Goal: Information Seeking & Learning: Learn about a topic

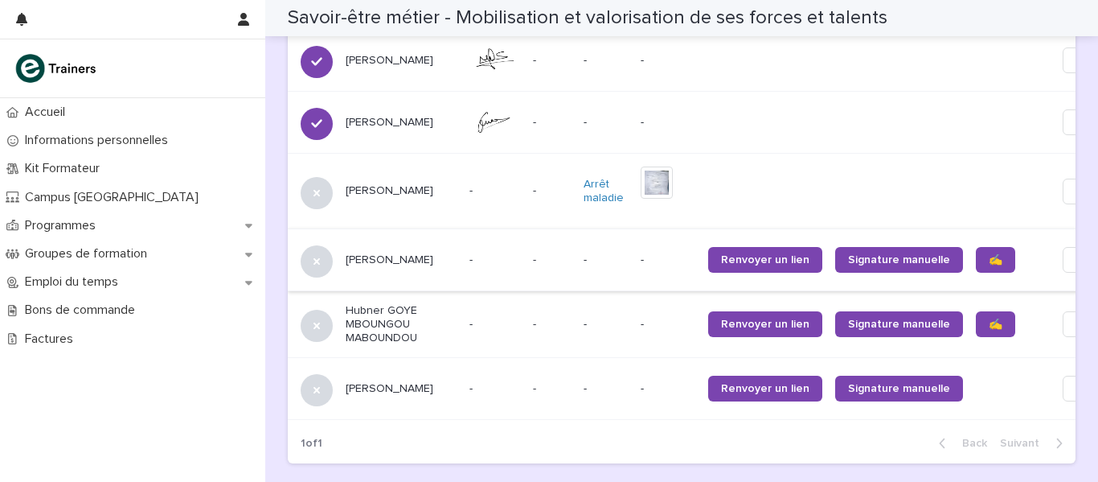
scroll to position [1528, 0]
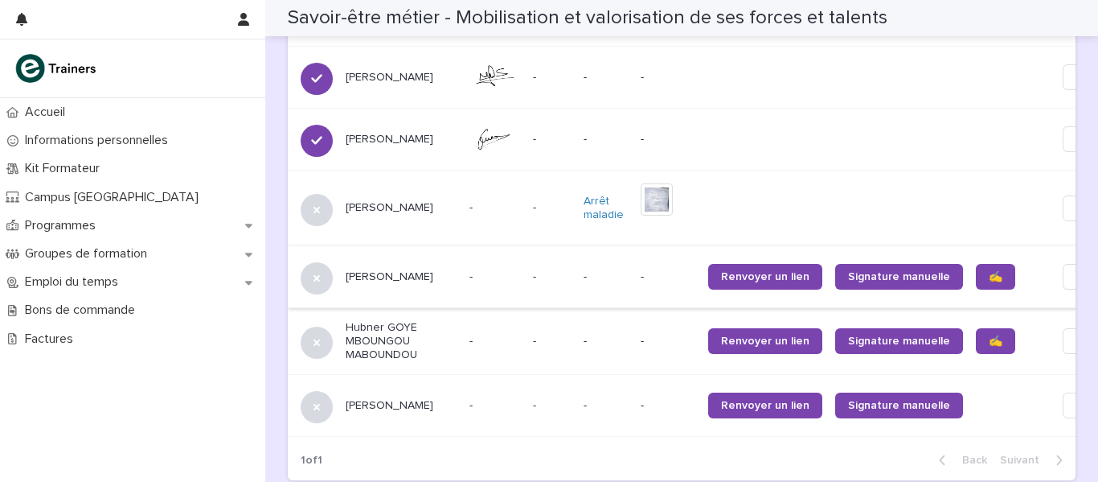
scroll to position [1508, 0]
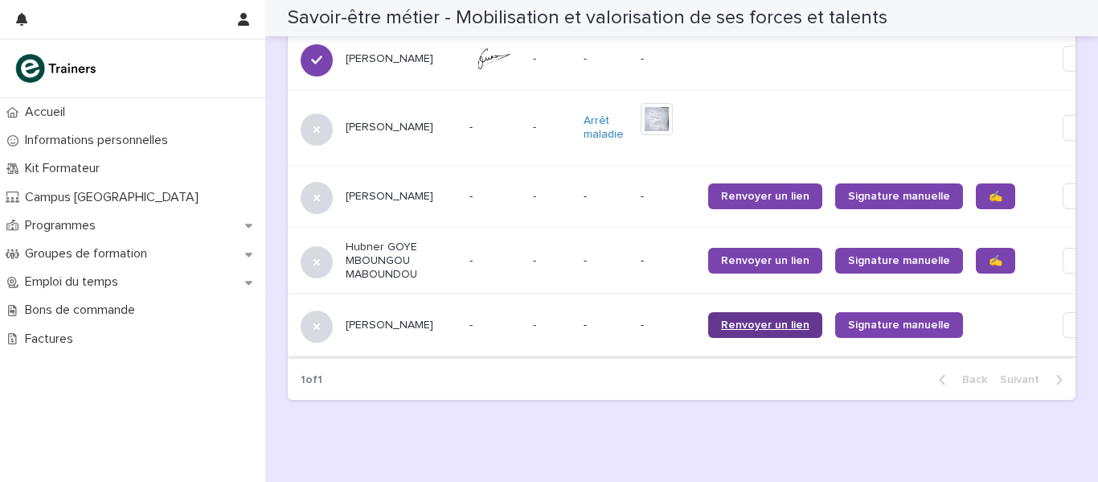
click at [729, 319] on span "Renvoyer un lien" at bounding box center [765, 324] width 88 height 11
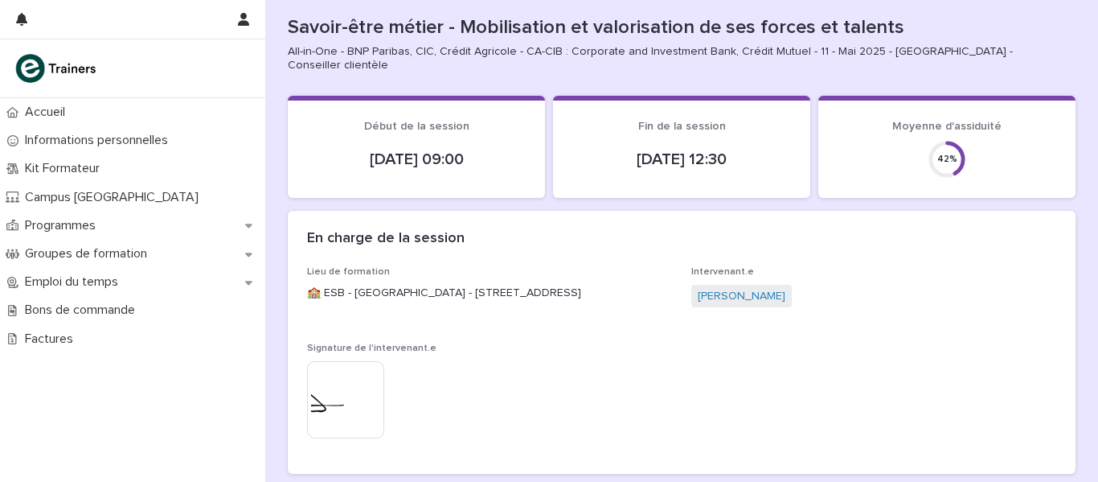
scroll to position [0, 0]
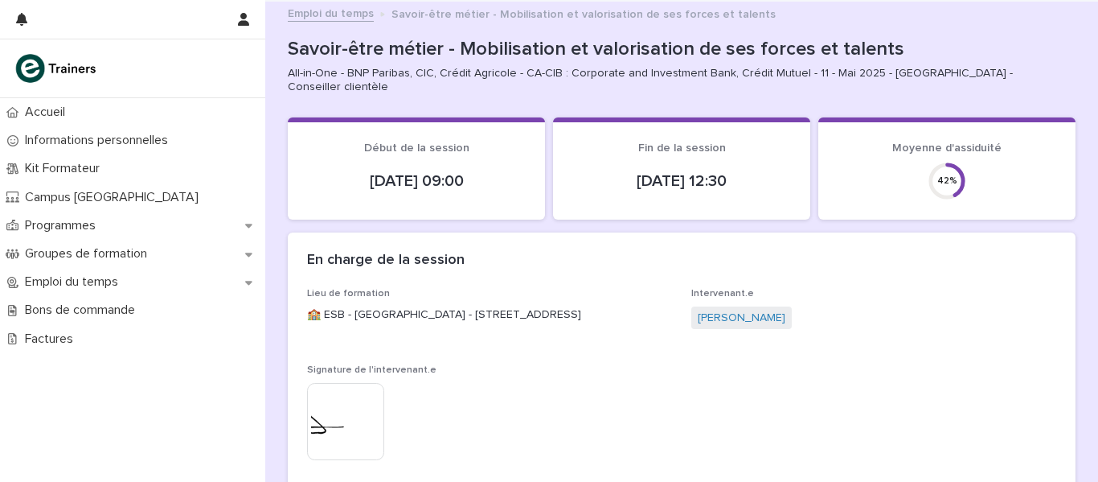
click at [338, 16] on link "Emploi du temps" at bounding box center [331, 12] width 86 height 18
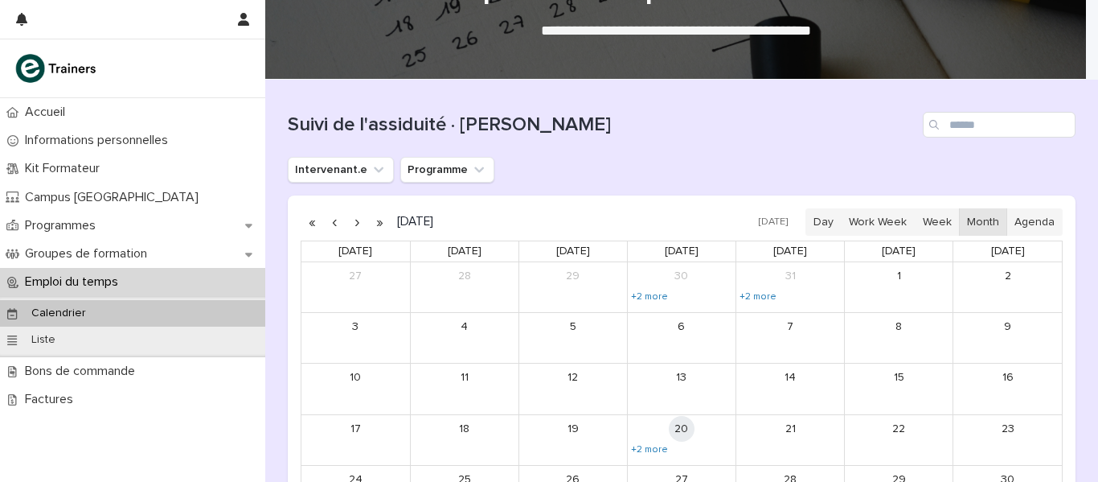
scroll to position [161, 0]
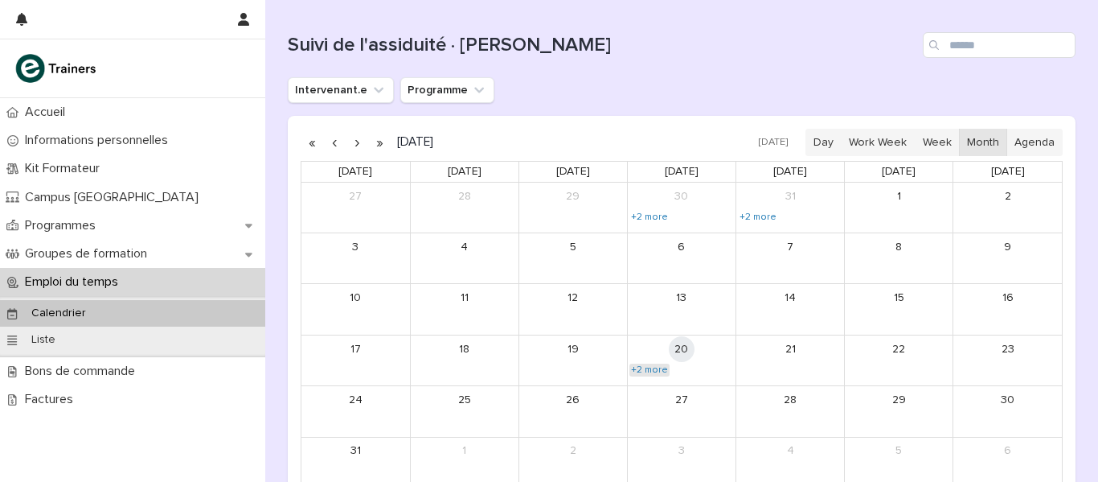
click at [659, 367] on link "+2 more" at bounding box center [650, 369] width 40 height 13
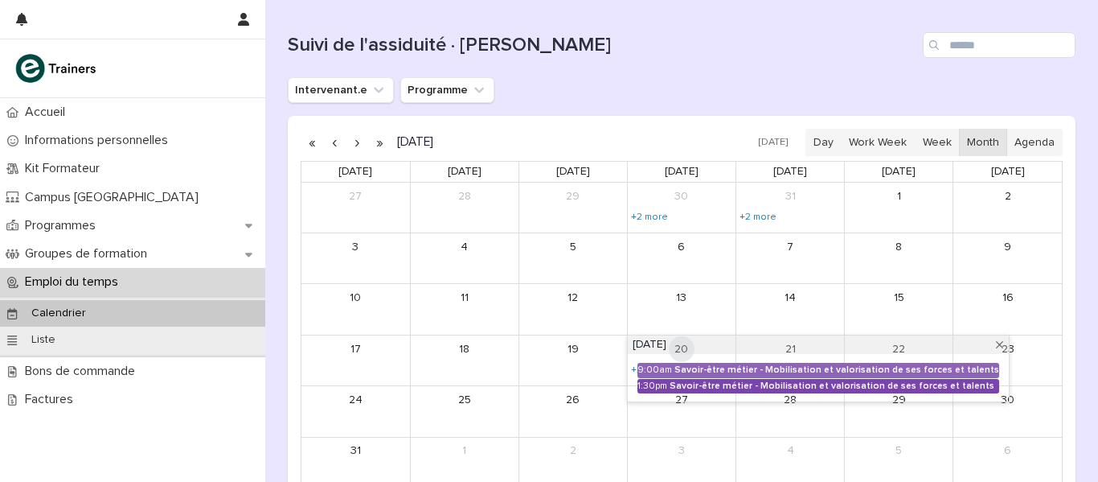
click at [671, 388] on div "Savoir-être métier - Mobilisation et valorisation de ses forces et talents" at bounding box center [835, 385] width 330 height 11
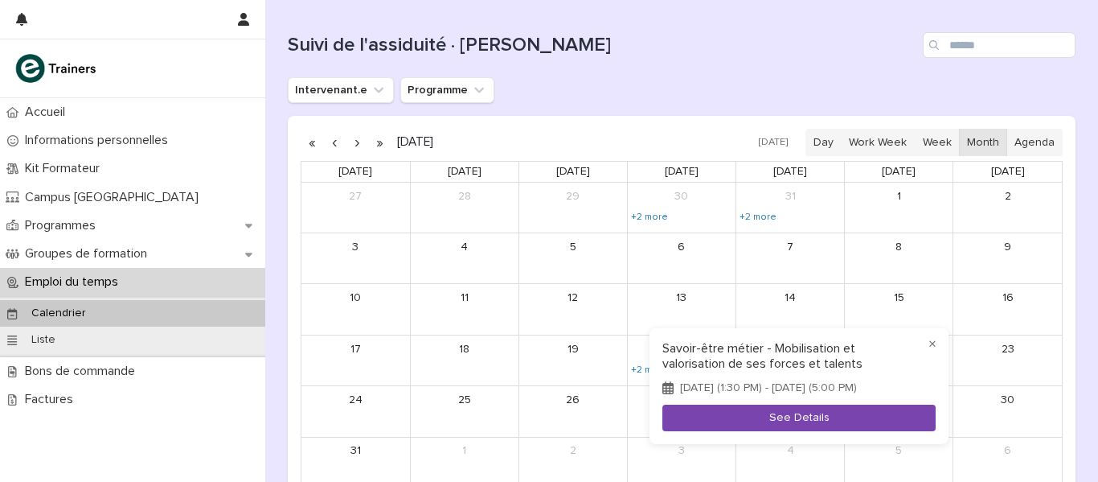
click at [728, 424] on button "See Details" at bounding box center [799, 417] width 273 height 27
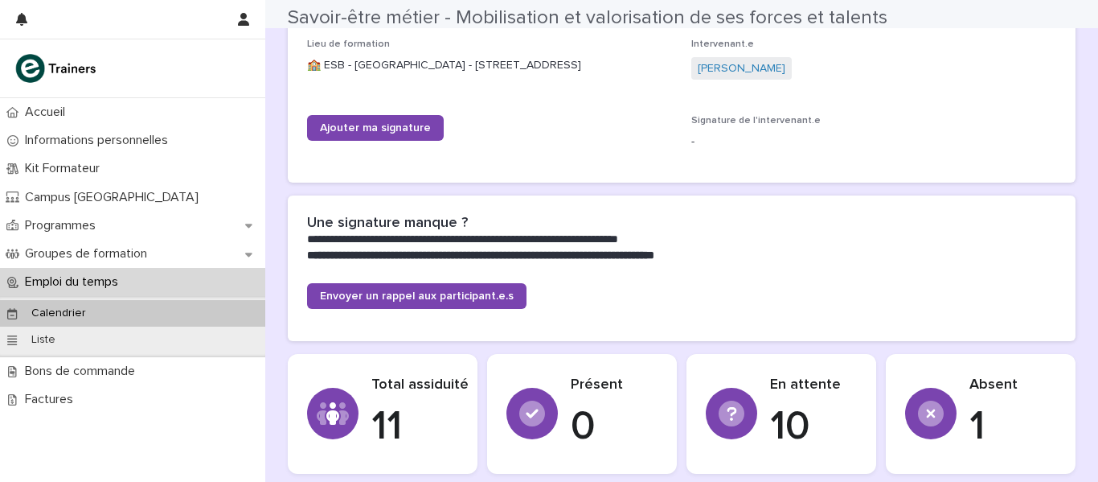
scroll to position [402, 0]
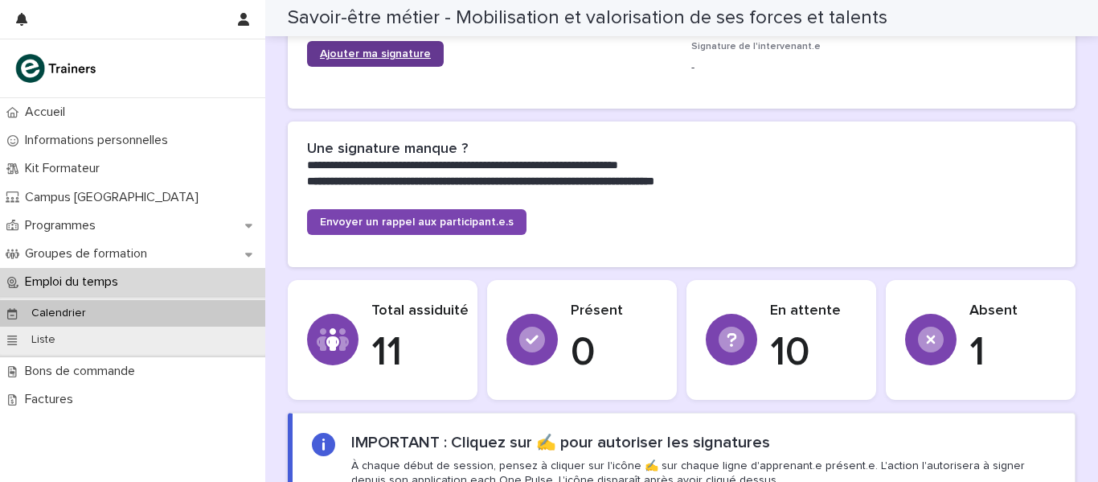
click at [373, 64] on link "Ajouter ma signature" at bounding box center [375, 54] width 137 height 26
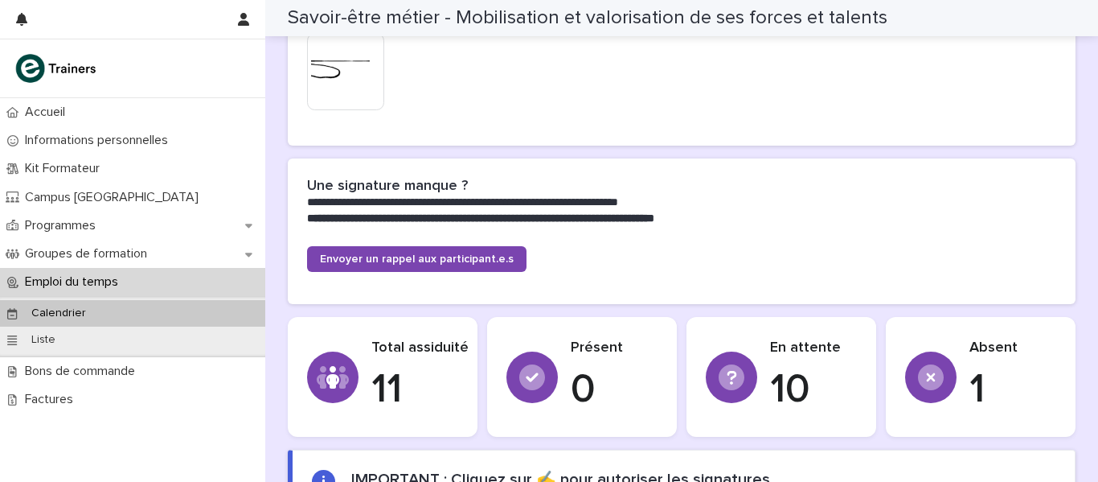
scroll to position [322, 0]
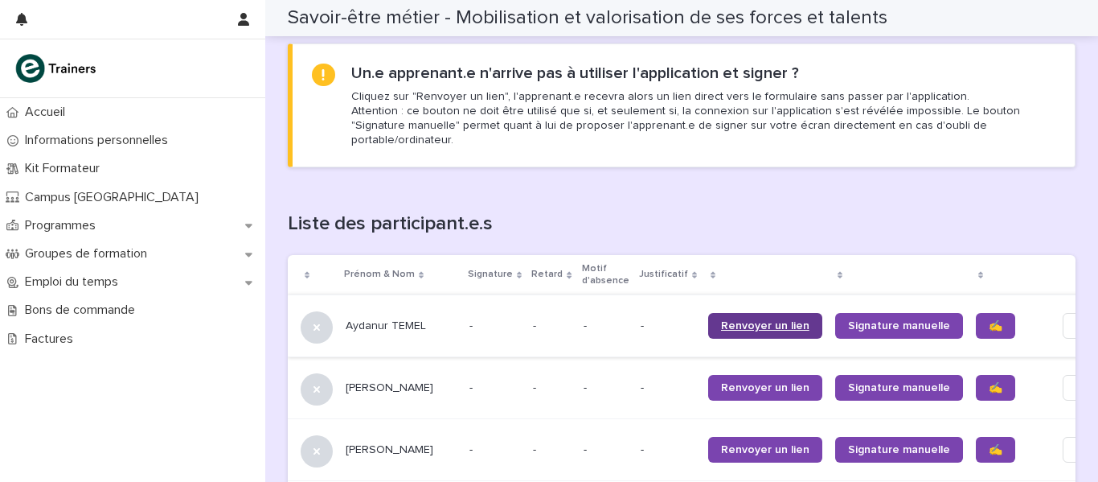
scroll to position [945, 0]
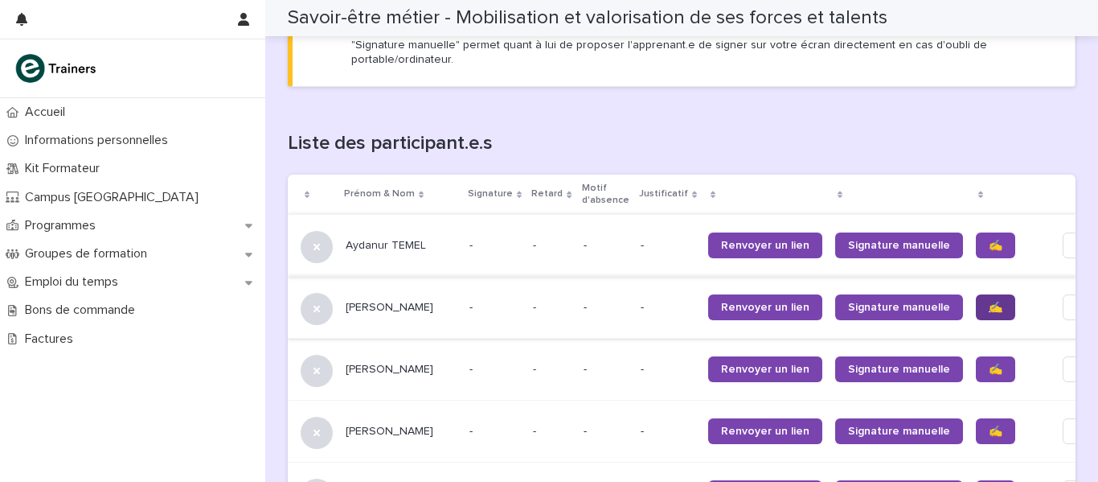
click at [989, 302] on span "✍️" at bounding box center [996, 307] width 14 height 11
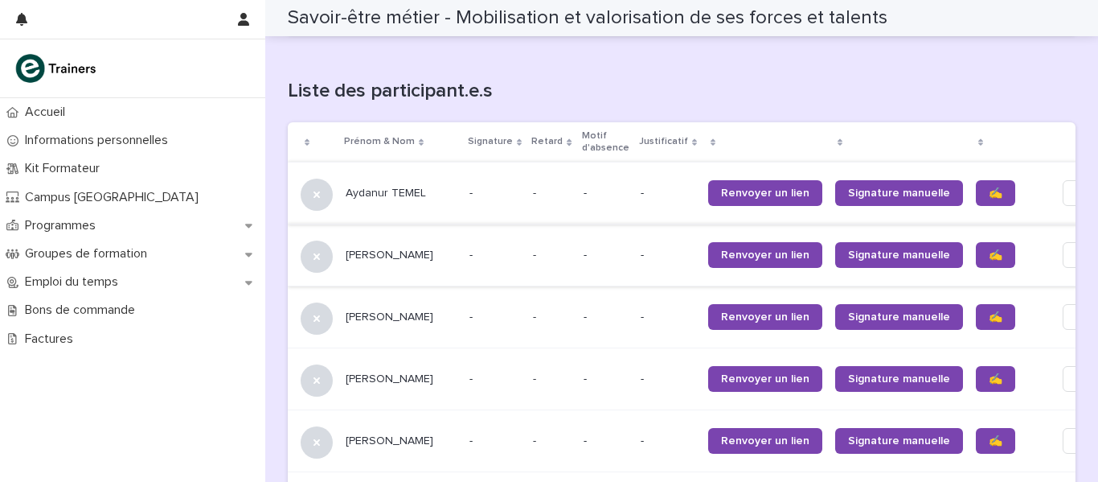
scroll to position [1025, 0]
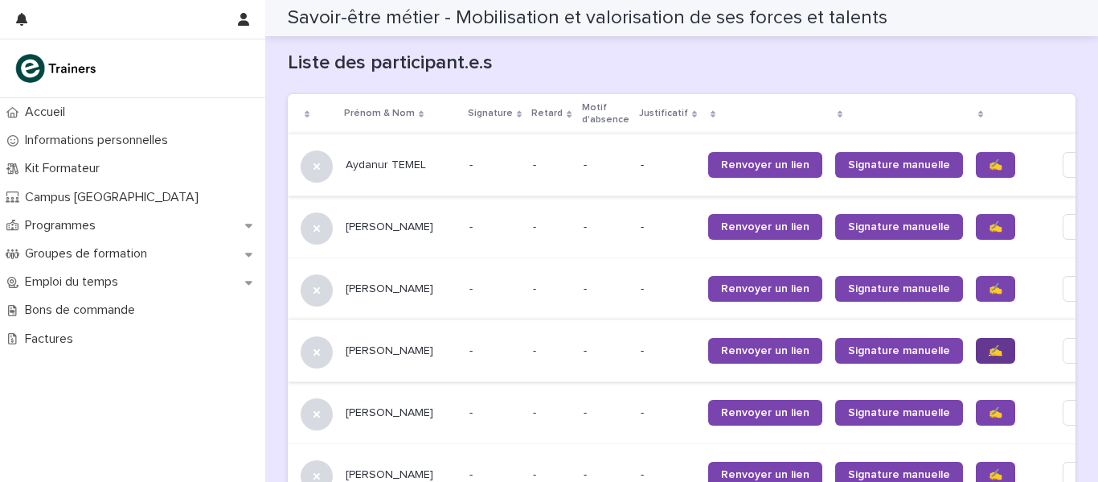
click at [976, 338] on link "✍️" at bounding box center [995, 351] width 39 height 26
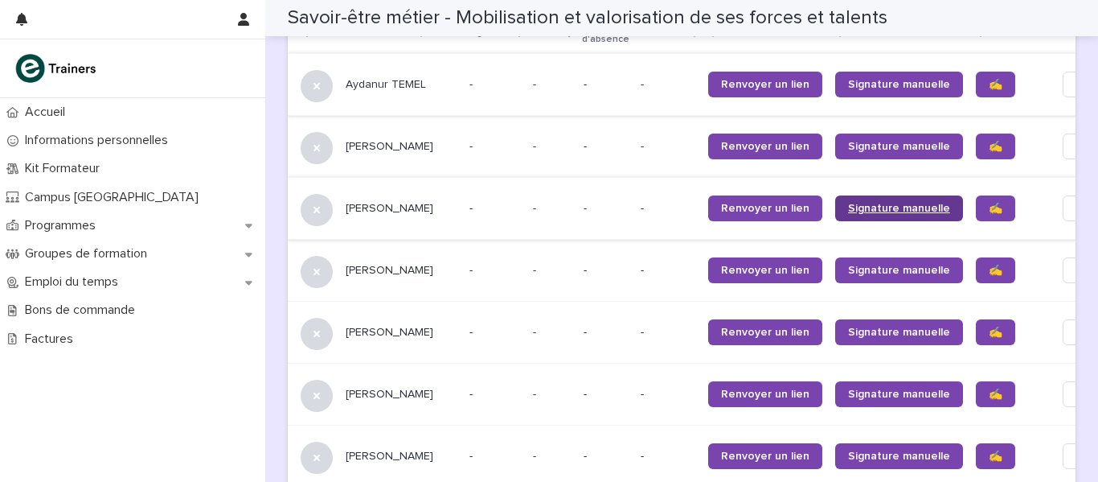
scroll to position [1186, 0]
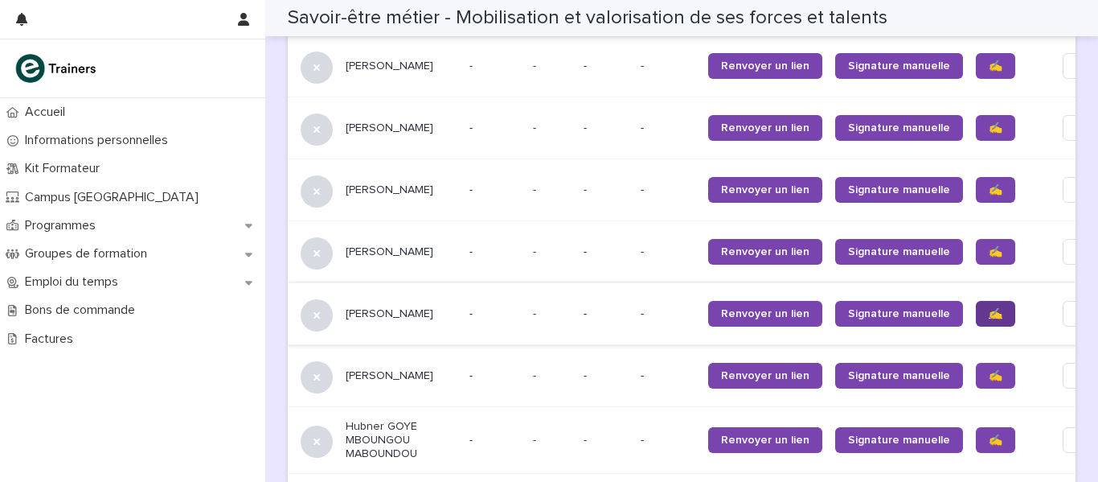
click at [976, 306] on link "✍️" at bounding box center [995, 314] width 39 height 26
click at [976, 363] on link "✍️" at bounding box center [995, 376] width 39 height 26
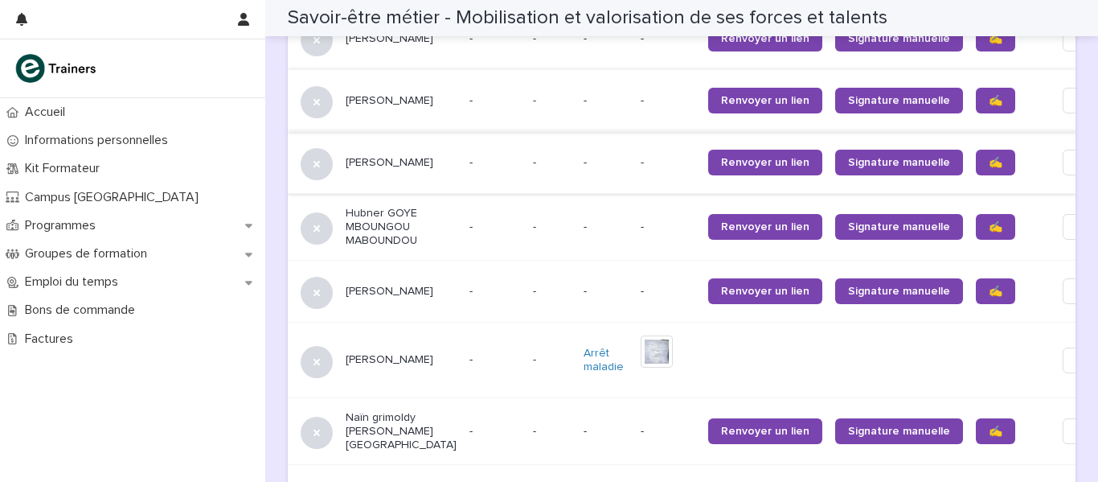
scroll to position [1427, 0]
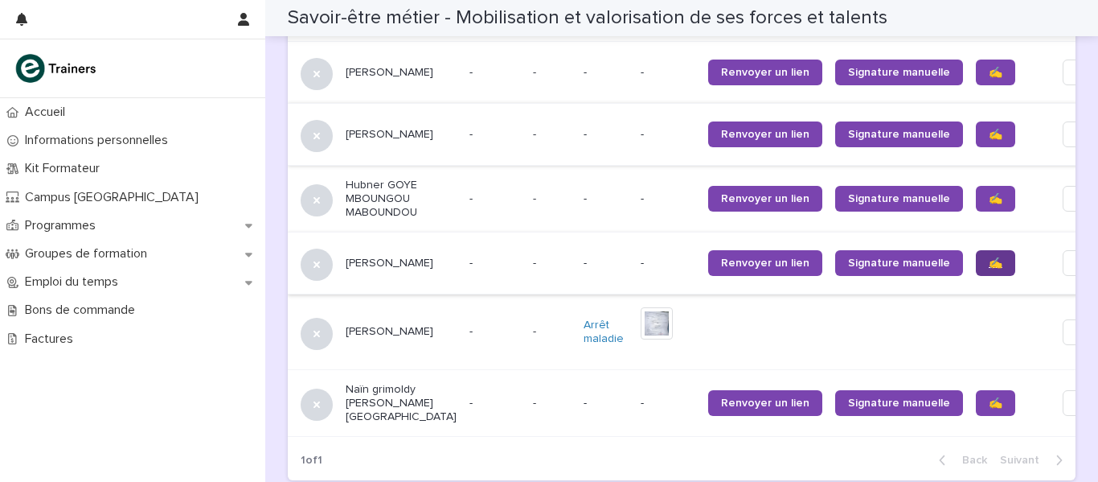
click at [976, 250] on link "✍️" at bounding box center [995, 263] width 39 height 26
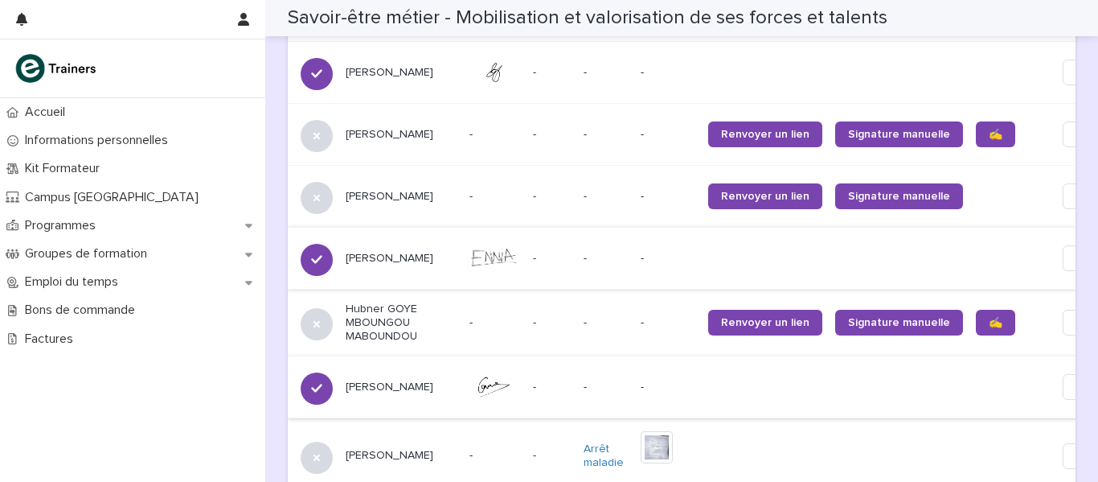
scroll to position [1267, 0]
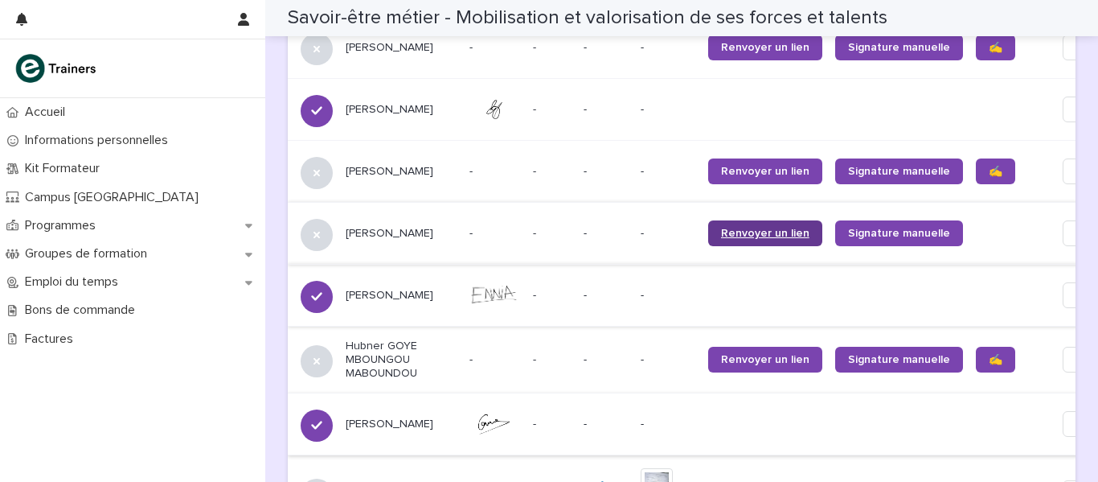
click at [708, 235] on link "Renvoyer un lien" at bounding box center [765, 233] width 114 height 26
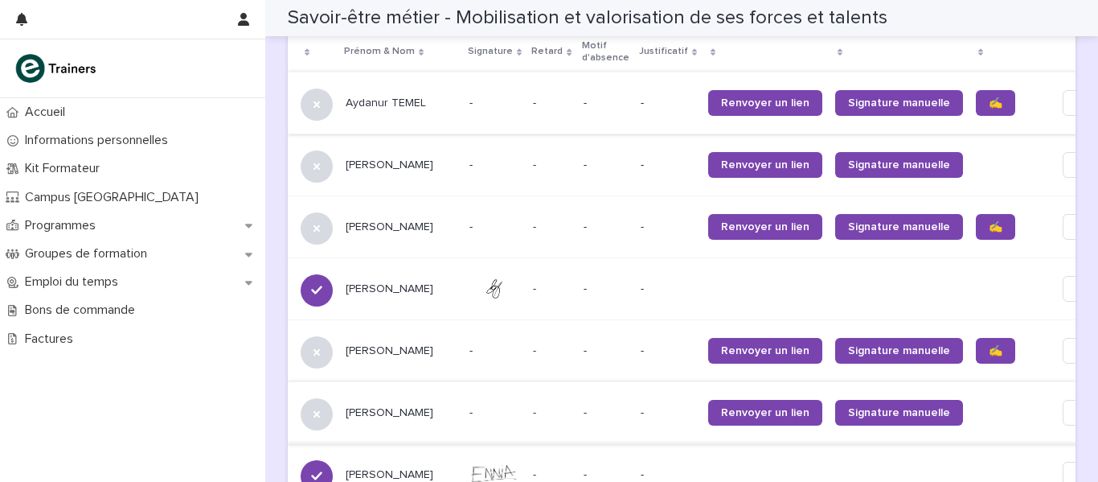
scroll to position [1025, 0]
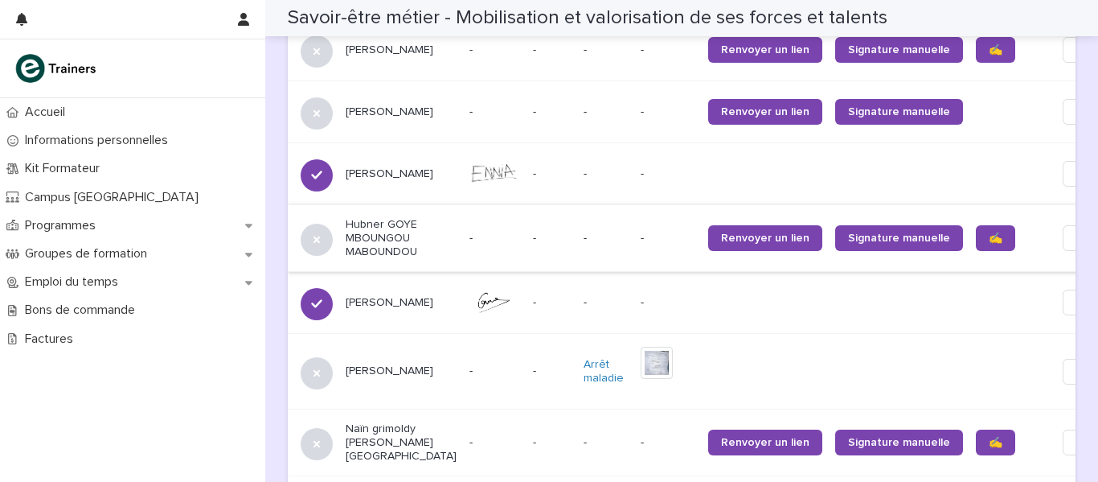
scroll to position [1427, 0]
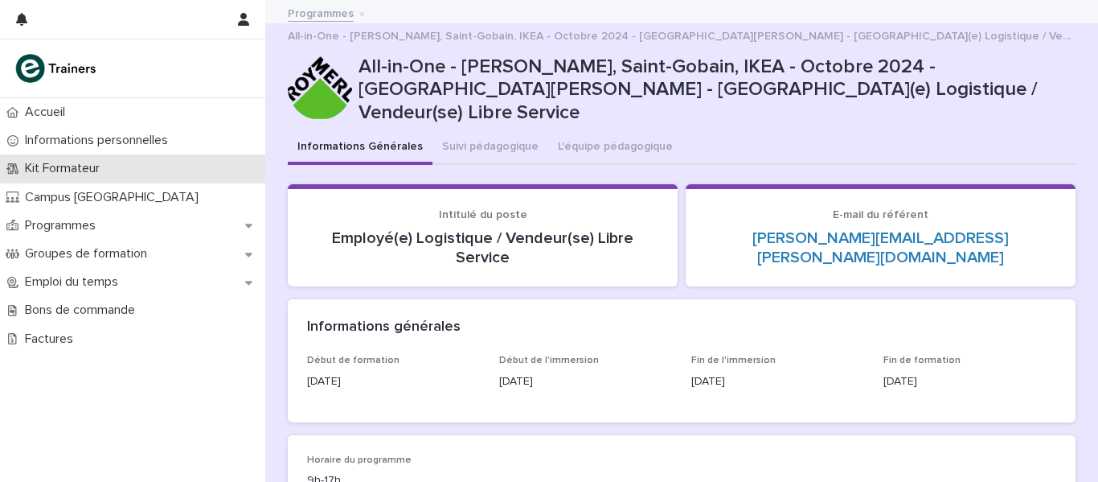
click at [80, 170] on p "Kit Formateur" at bounding box center [65, 168] width 94 height 15
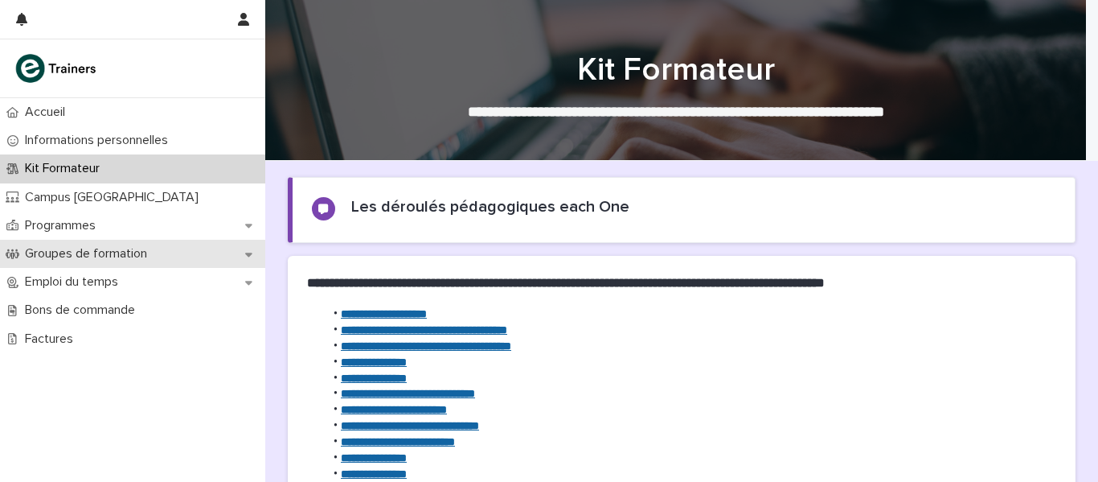
click at [53, 246] on p "Groupes de formation" at bounding box center [89, 253] width 142 height 15
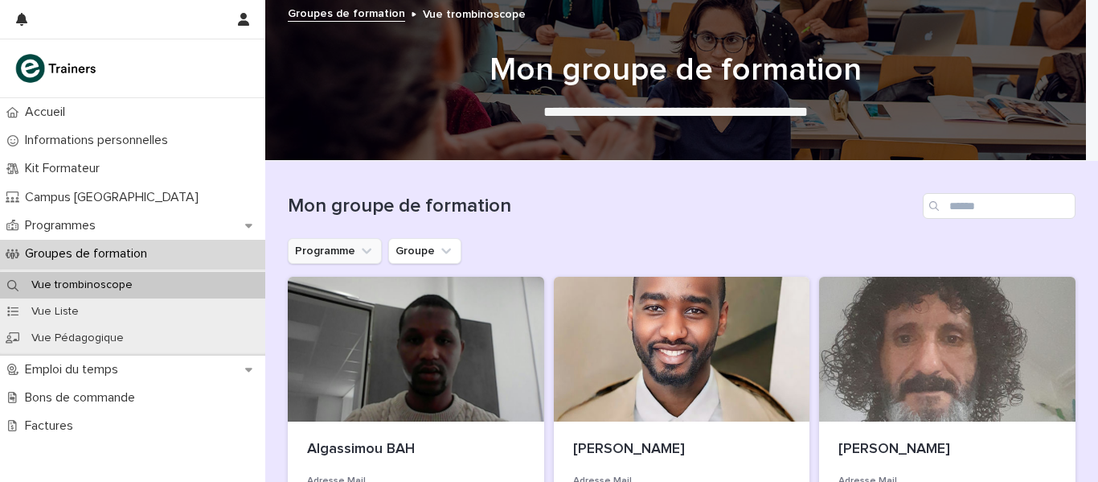
click at [360, 250] on icon "Programme" at bounding box center [367, 251] width 16 height 16
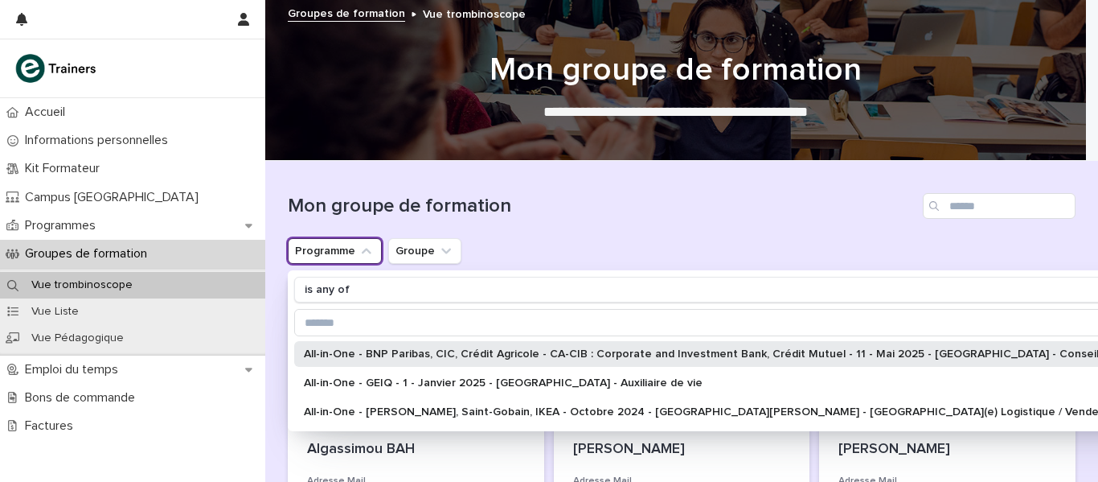
click at [361, 350] on p "All-in-One - BNP Paribas, CIC, Crédit Agricole - CA-CIB : Corporate and Investm…" at bounding box center [752, 353] width 897 height 11
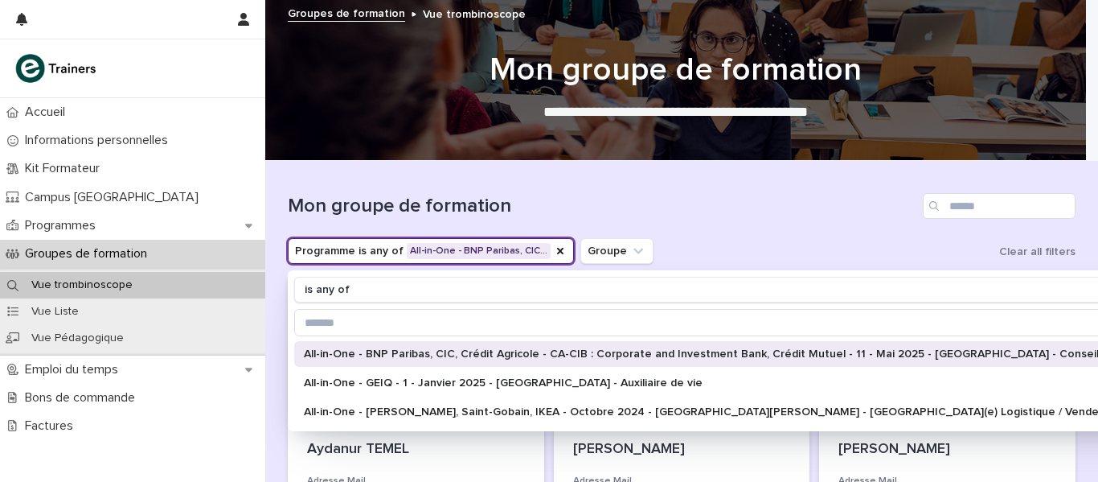
click at [695, 220] on div "Mon groupe de formation" at bounding box center [682, 199] width 788 height 77
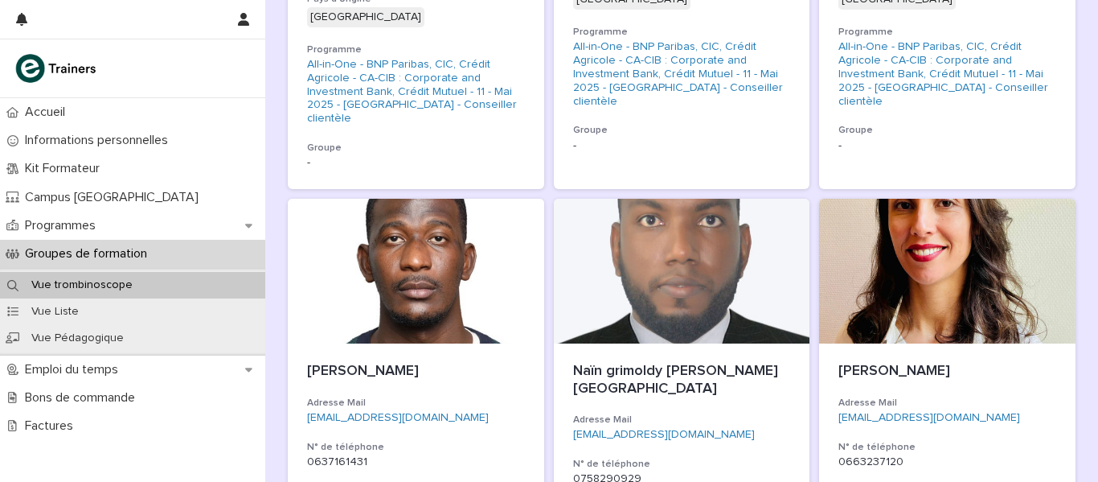
scroll to position [1045, 0]
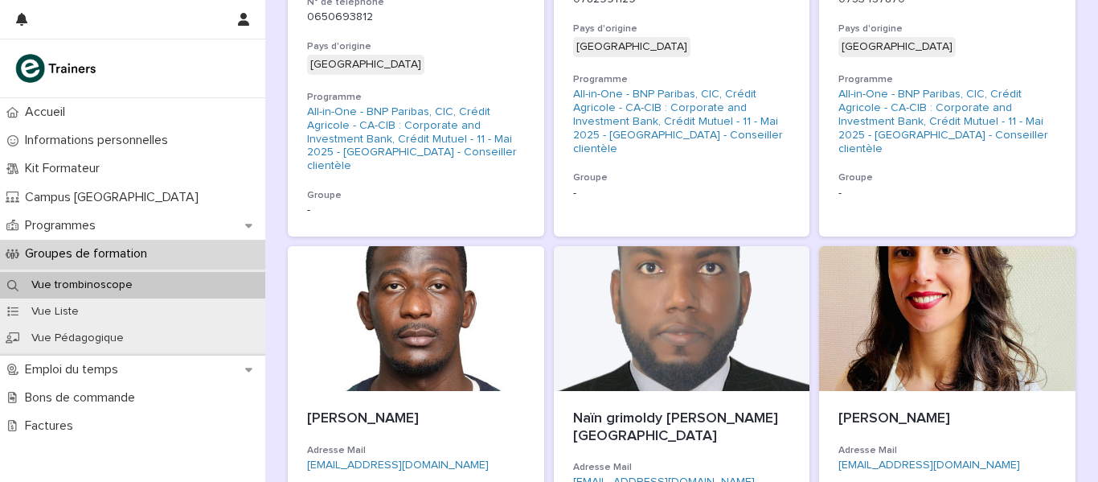
click at [903, 199] on div "Aydanur TEMEL Adresse Mail aydanurtemel@icloud.com N° de téléphone 0634897662 P…" at bounding box center [682, 241] width 788 height 2020
click at [870, 247] on div at bounding box center [947, 318] width 257 height 145
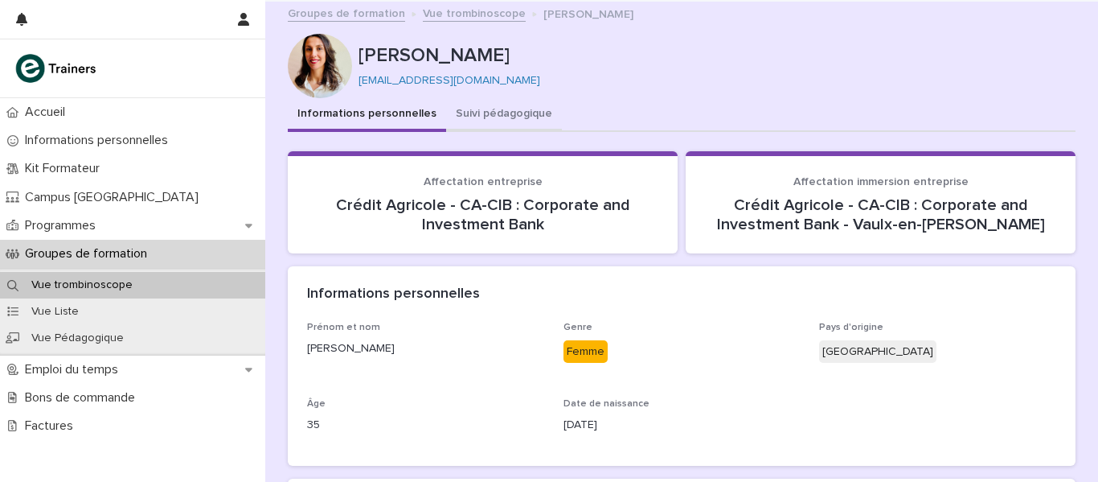
click at [489, 108] on button "Suivi pédagogique" at bounding box center [504, 115] width 116 height 34
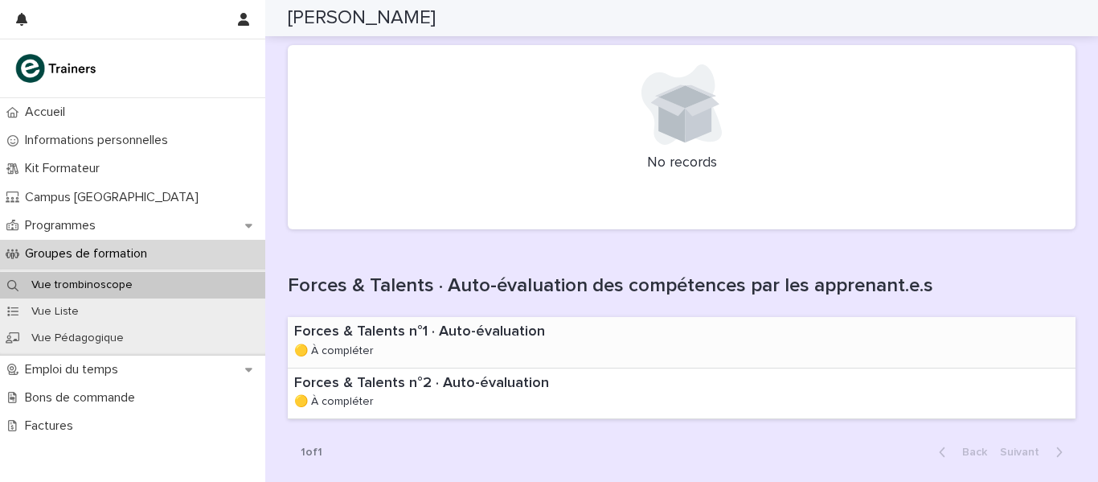
scroll to position [897, 0]
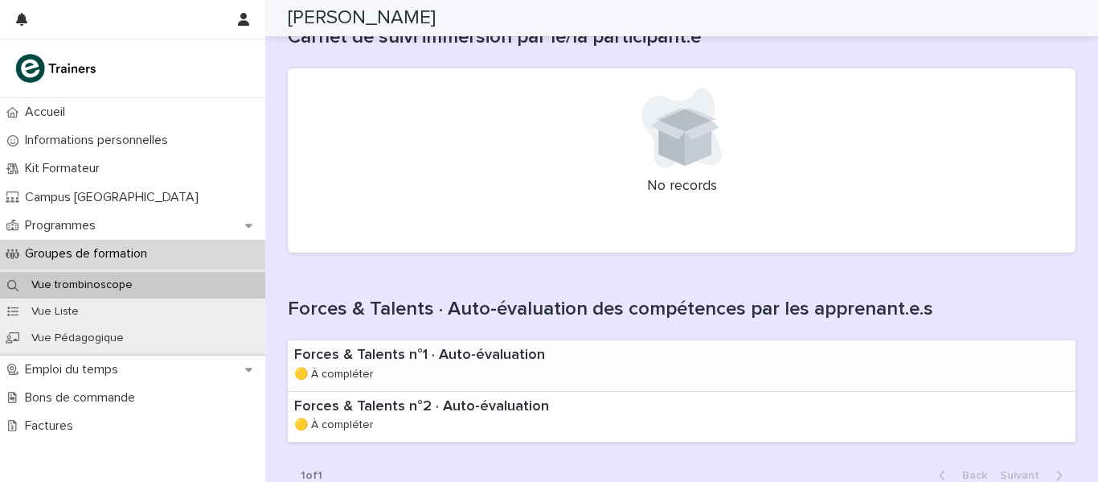
click at [449, 348] on div "Forces & Talents n°1 · Auto-évaluation 🟡 À compléter" at bounding box center [459, 365] width 343 height 50
